Goal: Task Accomplishment & Management: Complete application form

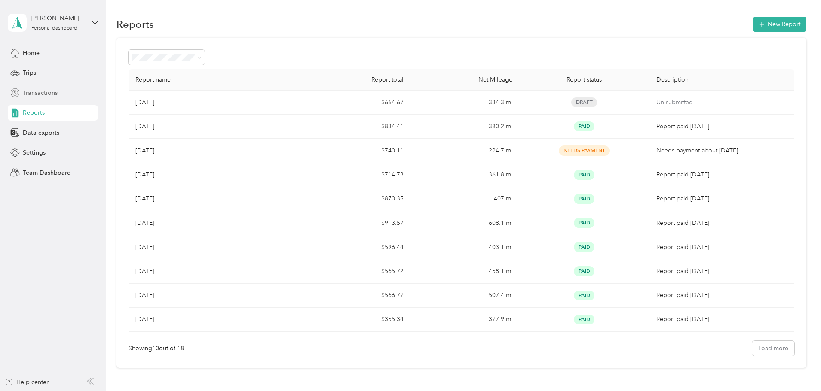
click at [44, 89] on span "Transactions" at bounding box center [40, 93] width 35 height 9
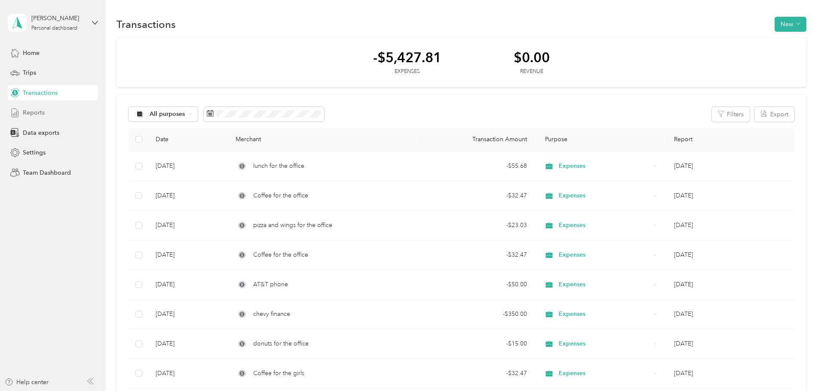
click at [32, 112] on span "Reports" at bounding box center [34, 112] width 22 height 9
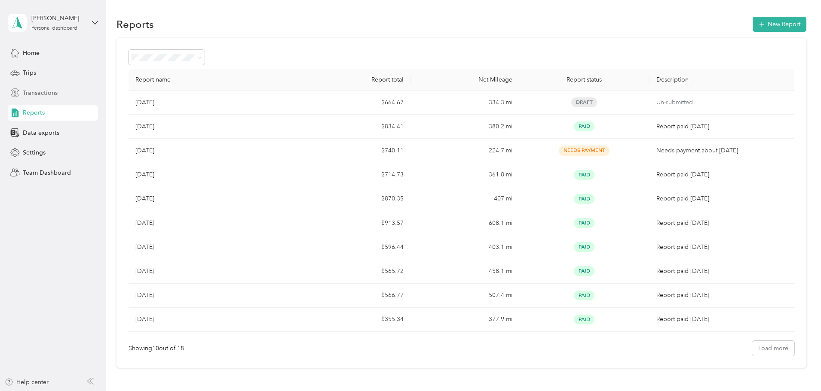
click at [35, 94] on span "Transactions" at bounding box center [40, 93] width 35 height 9
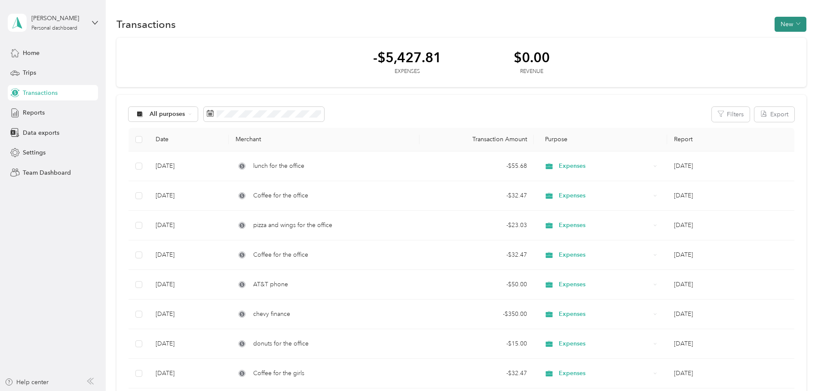
click at [774, 22] on button "New" at bounding box center [790, 24] width 32 height 15
click at [736, 43] on span "Expense" at bounding box center [728, 40] width 23 height 9
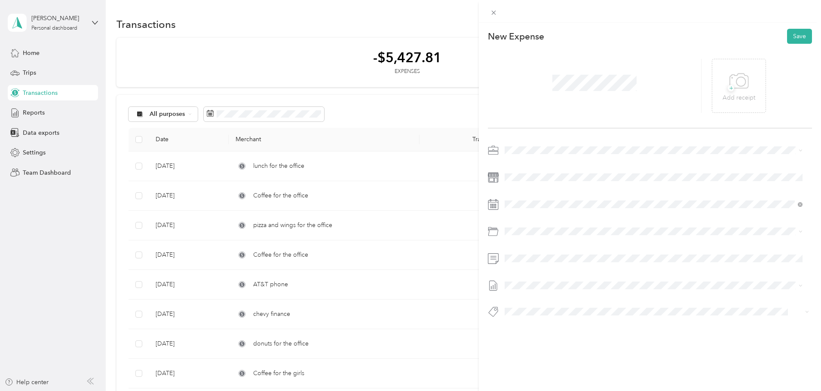
click at [504, 144] on span at bounding box center [656, 151] width 310 height 14
click at [530, 180] on span "Expenses" at bounding box center [520, 180] width 26 height 7
click at [534, 336] on div "29" at bounding box center [533, 337] width 11 height 11
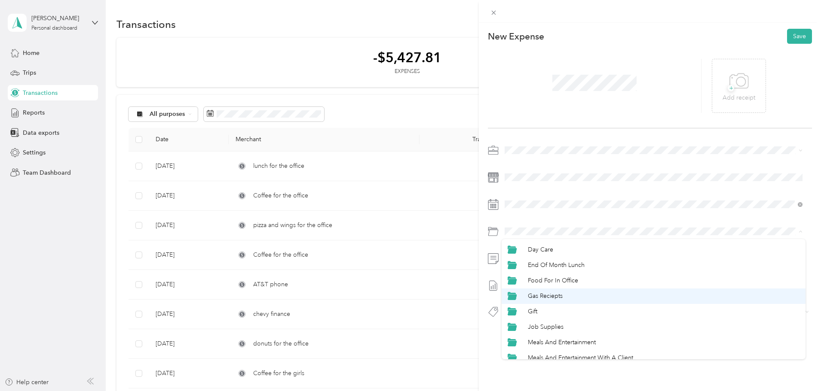
scroll to position [43, 0]
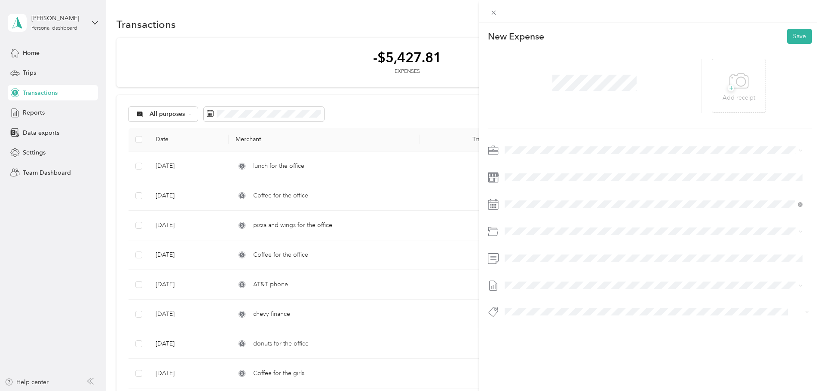
click at [544, 297] on div "Gift" at bounding box center [664, 298] width 272 height 9
click at [475, 177] on div "This expense cannot be edited because it is either under review, approved, or p…" at bounding box center [410, 195] width 821 height 391
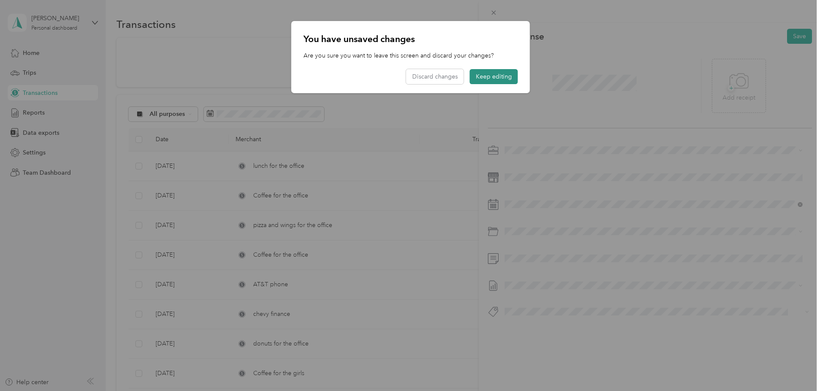
click at [484, 78] on button "Keep editing" at bounding box center [494, 76] width 48 height 15
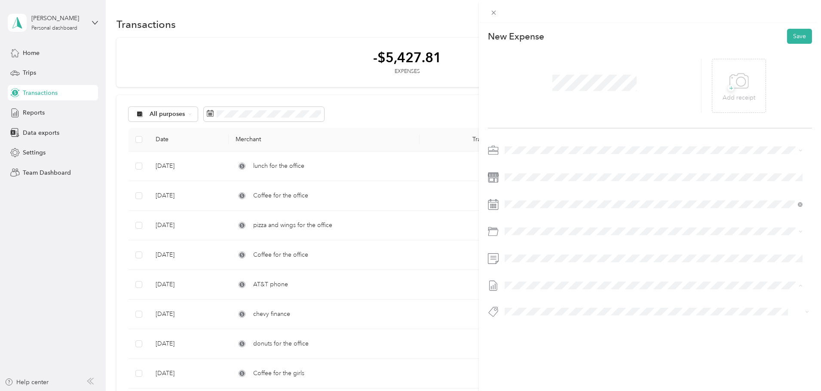
click at [523, 313] on span "[DATE]" at bounding box center [513, 313] width 19 height 9
click at [787, 34] on button "Save" at bounding box center [799, 36] width 25 height 15
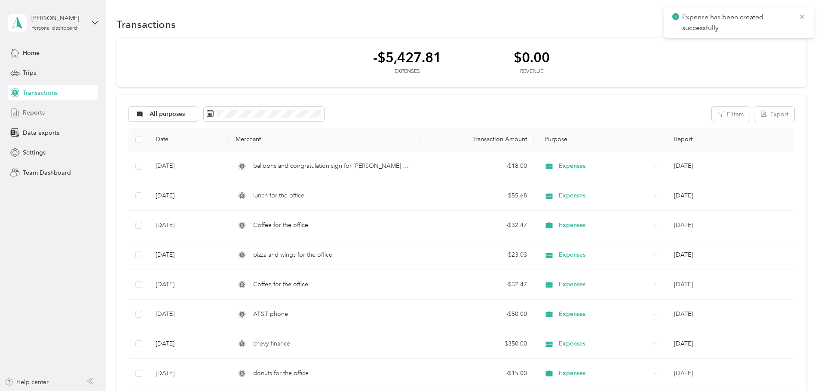
click at [37, 115] on span "Reports" at bounding box center [34, 112] width 22 height 9
